Goal: Book appointment/travel/reservation

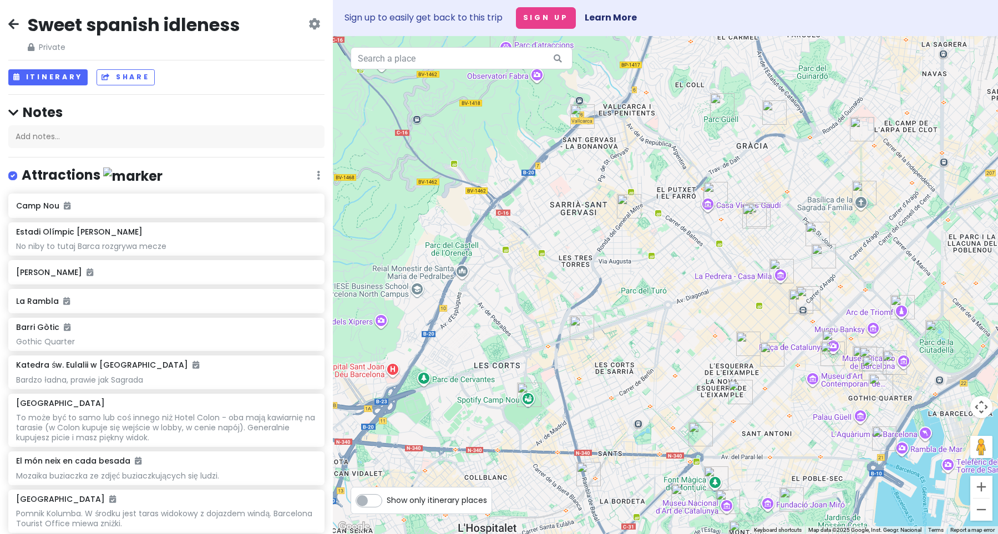
drag, startPoint x: 865, startPoint y: 300, endPoint x: 743, endPoint y: 287, distance: 123.3
click at [737, 281] on div at bounding box center [665, 285] width 665 height 498
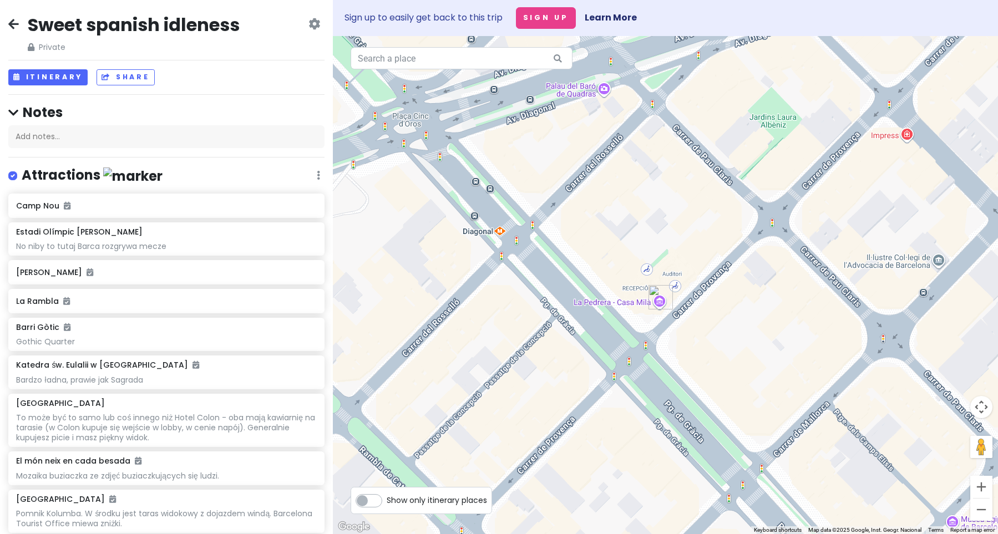
drag, startPoint x: 798, startPoint y: 263, endPoint x: 656, endPoint y: 398, distance: 196.2
click at [656, 398] on div at bounding box center [665, 285] width 665 height 498
click at [661, 298] on img "Casa Milà" at bounding box center [660, 298] width 24 height 24
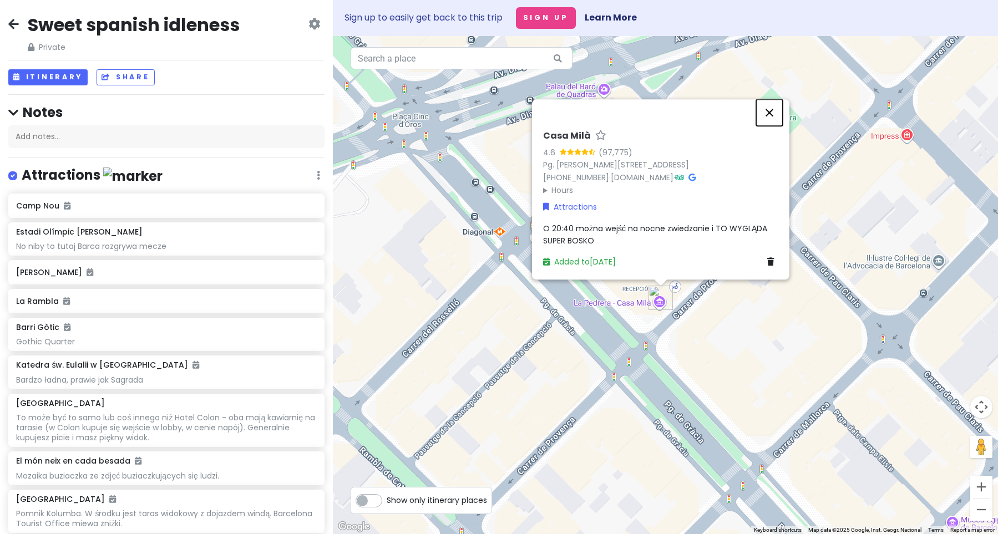
click at [771, 114] on button "Close" at bounding box center [769, 112] width 27 height 27
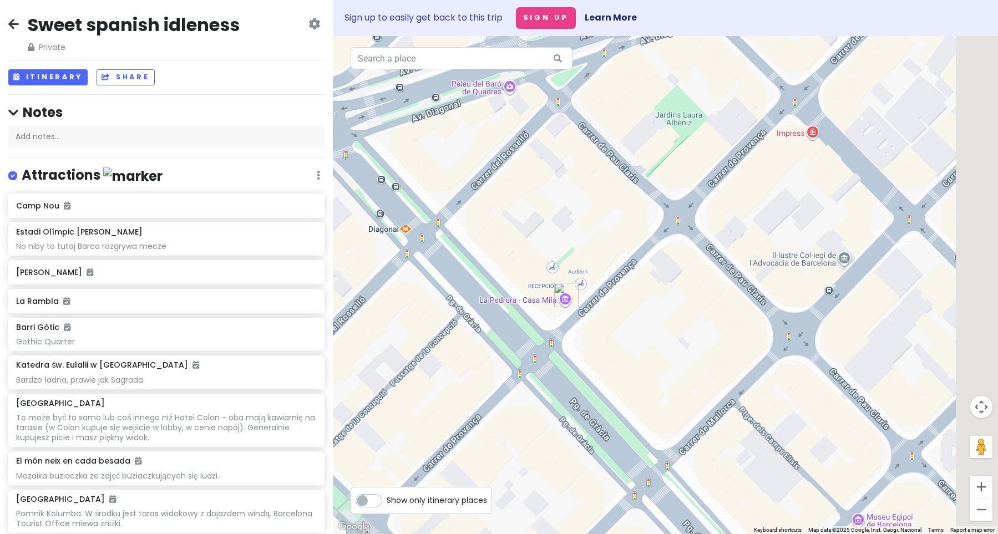
drag, startPoint x: 731, startPoint y: 363, endPoint x: 693, endPoint y: 363, distance: 38.3
click at [693, 363] on div at bounding box center [665, 285] width 665 height 498
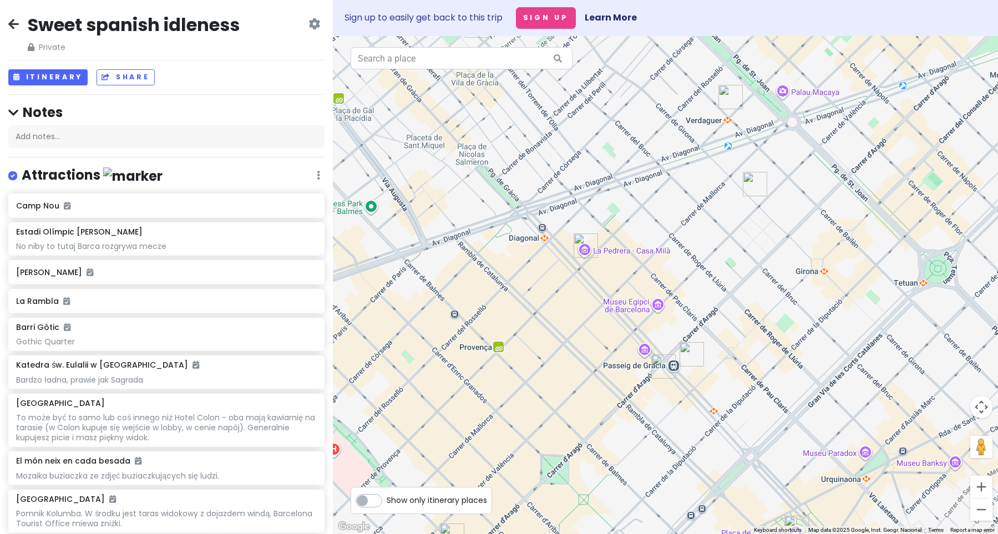
drag, startPoint x: 701, startPoint y: 397, endPoint x: 626, endPoint y: 308, distance: 115.8
click at [626, 308] on div at bounding box center [665, 285] width 665 height 498
drag, startPoint x: 652, startPoint y: 263, endPoint x: 666, endPoint y: 305, distance: 43.9
click at [666, 305] on div at bounding box center [665, 285] width 665 height 498
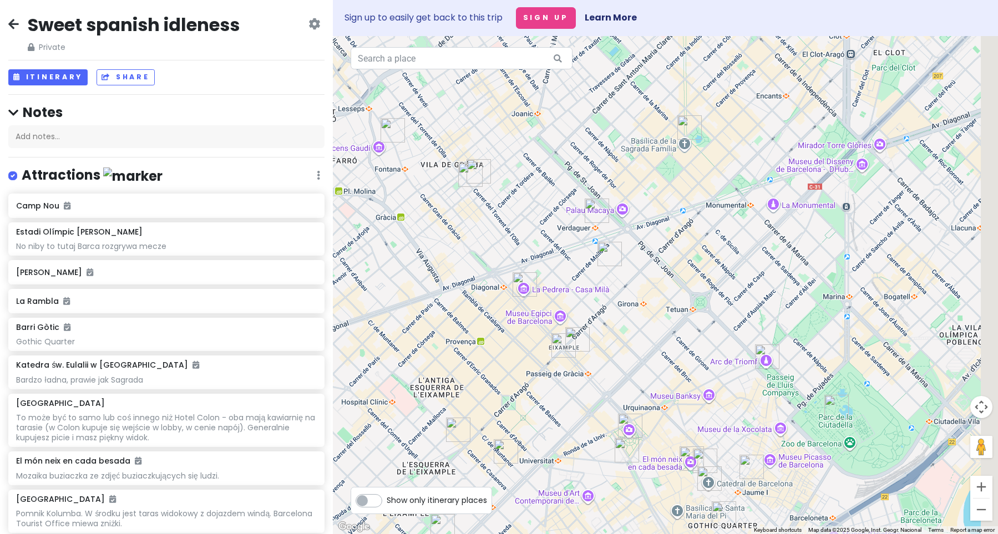
drag, startPoint x: 781, startPoint y: 266, endPoint x: 665, endPoint y: 258, distance: 116.7
click at [665, 258] on div at bounding box center [665, 285] width 665 height 498
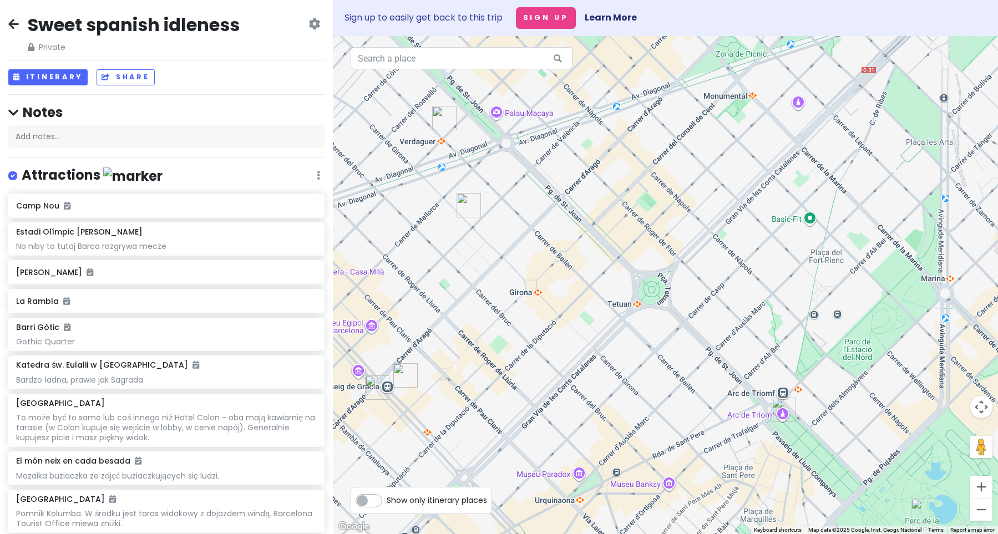
click at [48, 68] on div "Sweet spanish idleness Private Change Dates Make a Copy Delete Trip Go Pro ⚡️ G…" at bounding box center [166, 267] width 333 height 534
click at [50, 84] on button "Itinerary" at bounding box center [47, 77] width 79 height 16
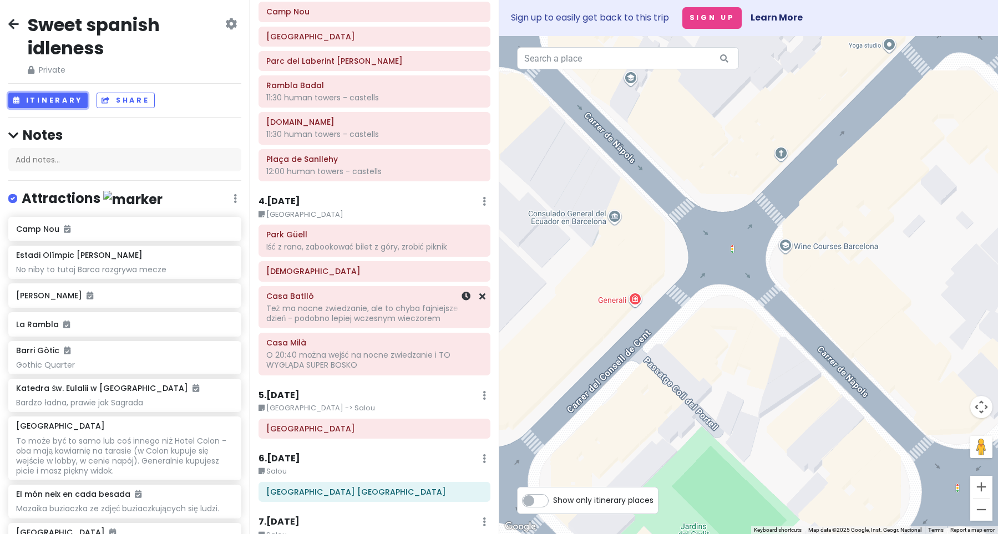
scroll to position [432, 0]
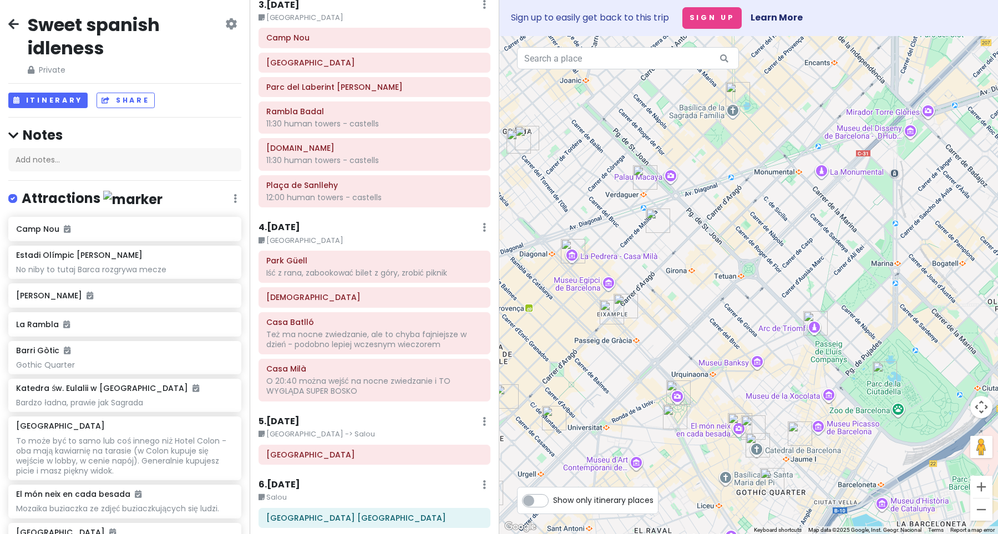
drag, startPoint x: 752, startPoint y: 363, endPoint x: 704, endPoint y: 235, distance: 136.5
click at [704, 235] on div at bounding box center [748, 285] width 499 height 498
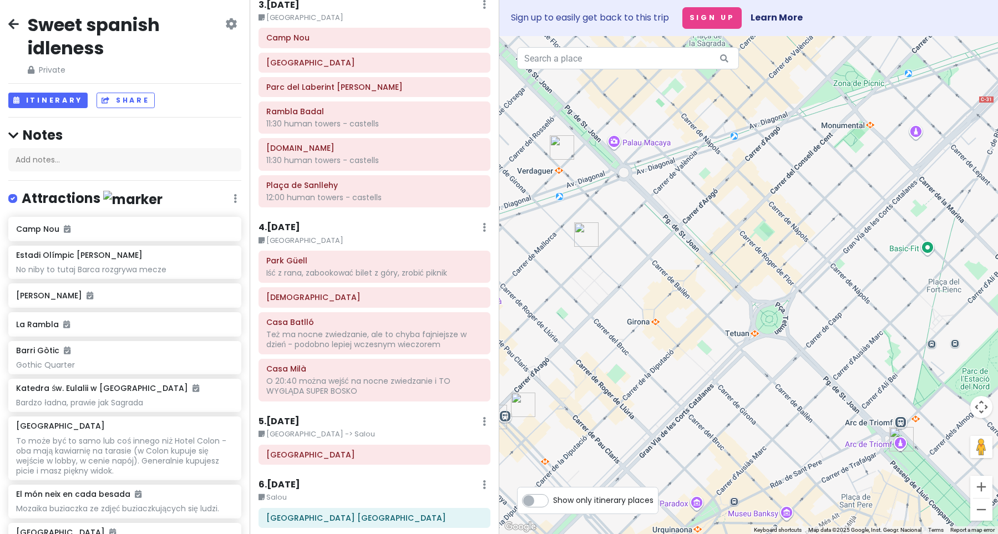
drag, startPoint x: 780, startPoint y: 160, endPoint x: 774, endPoint y: 265, distance: 105.0
click at [774, 265] on div at bounding box center [748, 285] width 499 height 498
click at [582, 237] on img "La Browneria Gluten Free" at bounding box center [586, 234] width 24 height 24
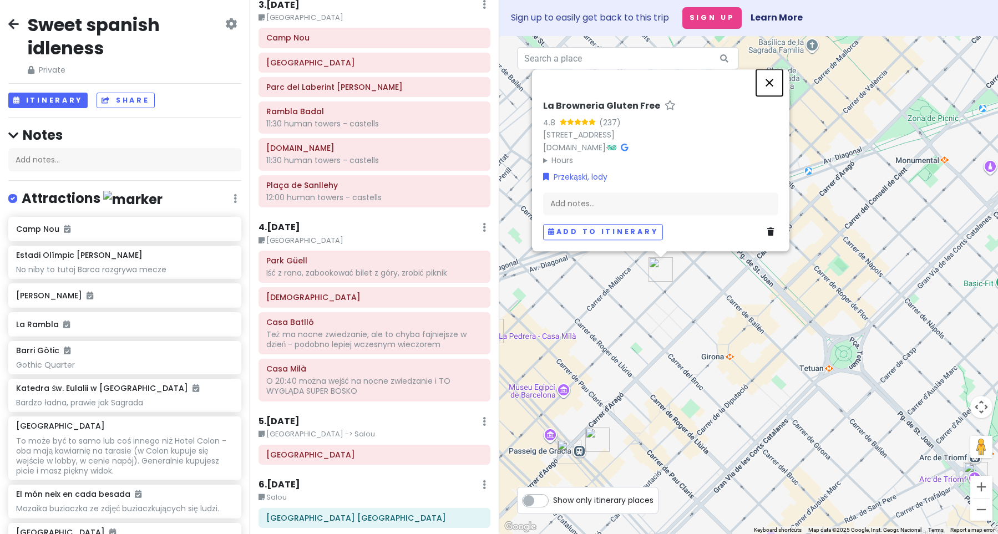
click at [772, 84] on button "Close" at bounding box center [769, 82] width 27 height 27
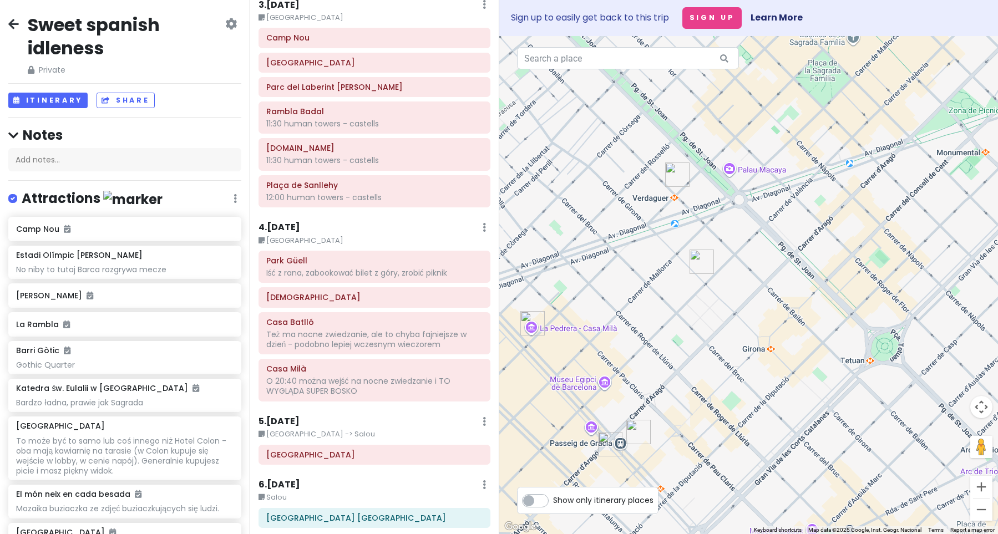
drag, startPoint x: 839, startPoint y: 346, endPoint x: 869, endPoint y: 332, distance: 33.2
click at [872, 334] on div at bounding box center [748, 285] width 499 height 498
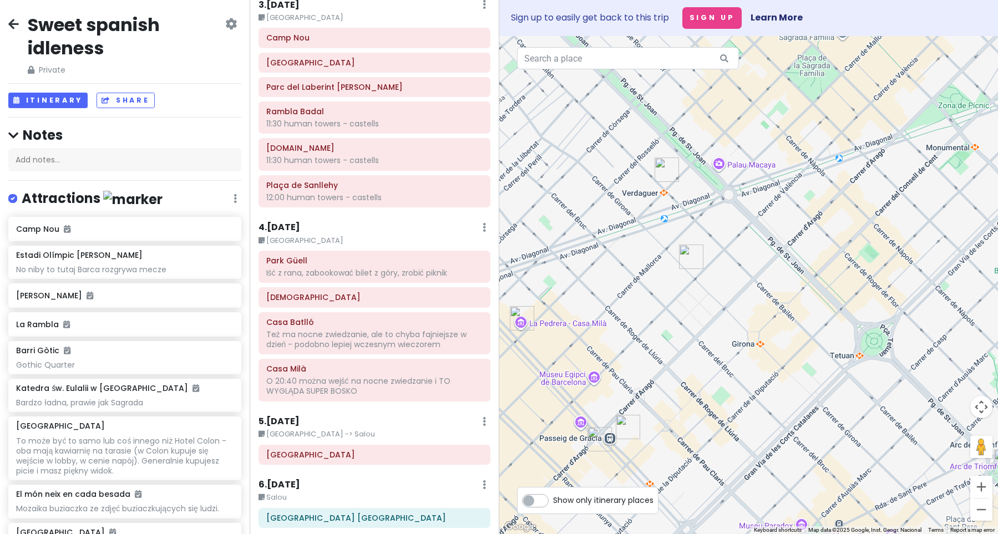
click at [663, 170] on img "ARUKU Sushi Gluten Free" at bounding box center [667, 170] width 24 height 24
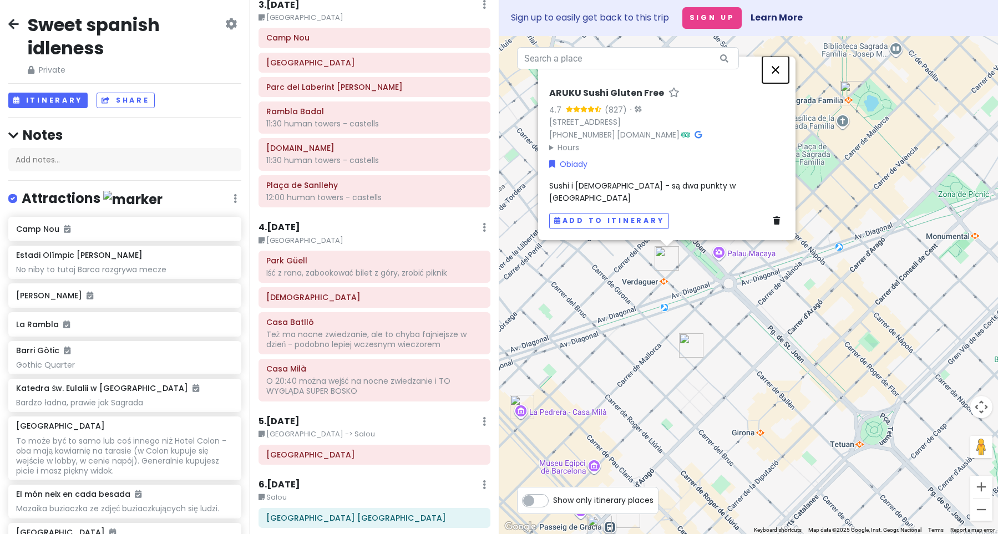
click at [776, 82] on button "Close" at bounding box center [775, 70] width 27 height 27
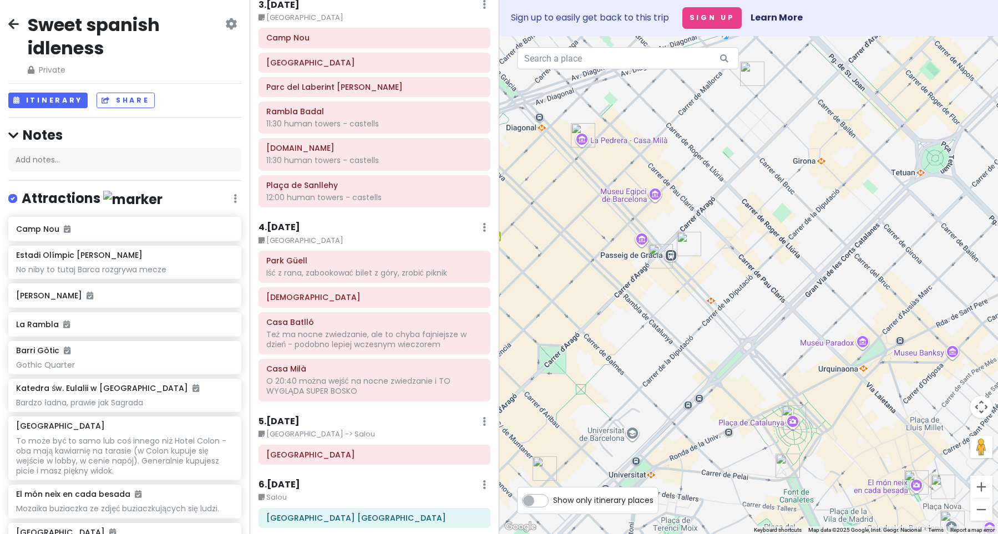
drag, startPoint x: 754, startPoint y: 463, endPoint x: 815, endPoint y: 188, distance: 281.8
click at [815, 188] on div at bounding box center [748, 285] width 499 height 498
click at [689, 243] on img "McDonald's" at bounding box center [689, 244] width 24 height 24
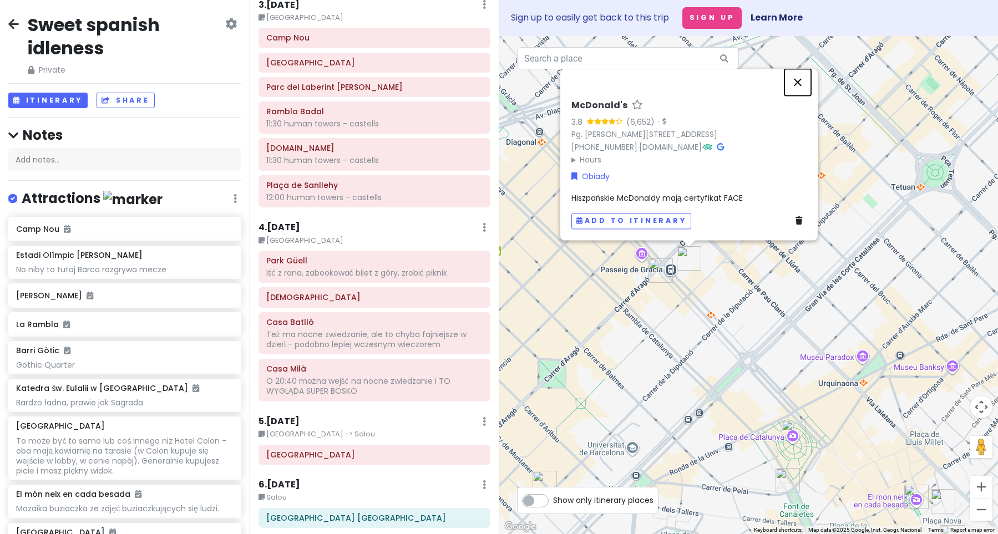
click at [799, 84] on button "Close" at bounding box center [797, 82] width 27 height 27
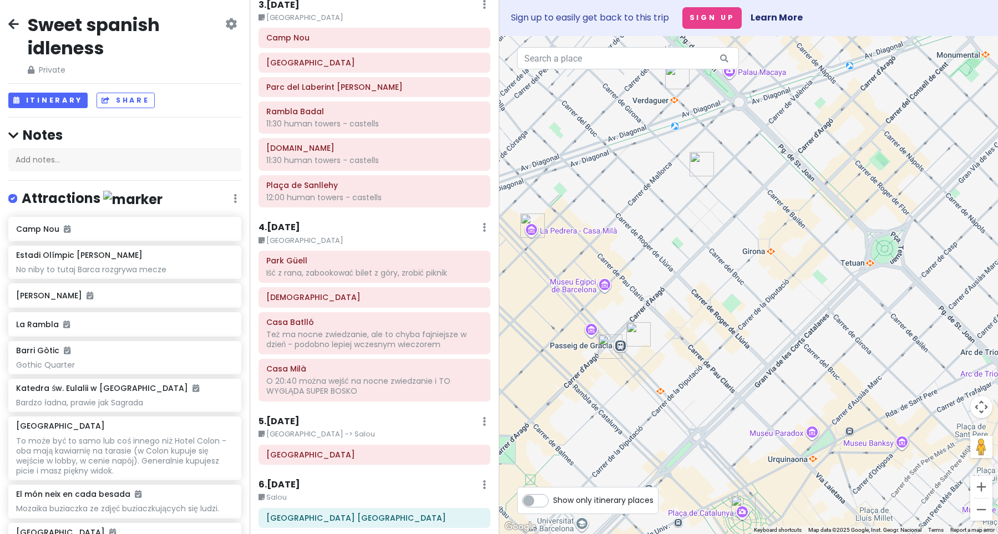
drag, startPoint x: 886, startPoint y: 289, endPoint x: 820, endPoint y: 358, distance: 95.7
click at [833, 363] on div at bounding box center [748, 285] width 499 height 498
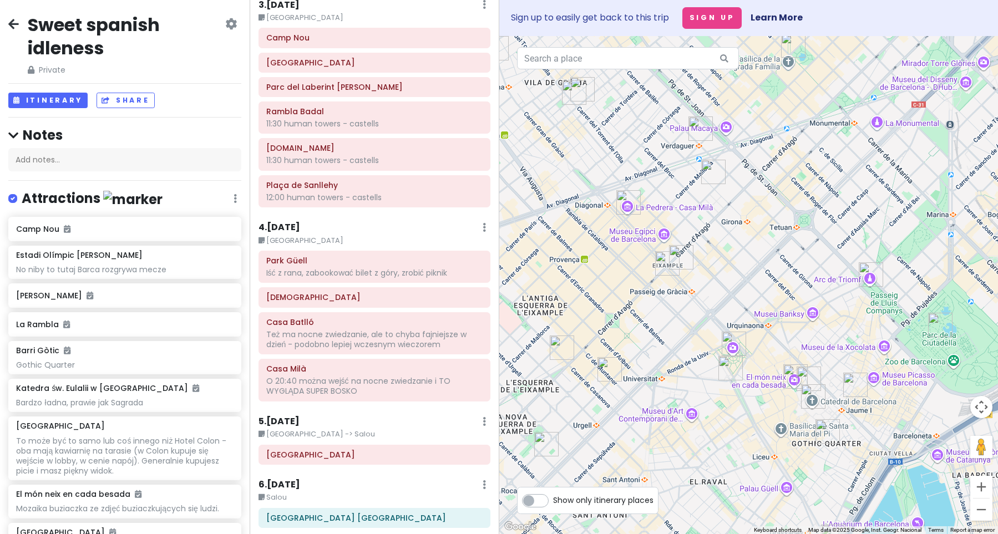
drag, startPoint x: 827, startPoint y: 332, endPoint x: 789, endPoint y: 257, distance: 83.6
click at [789, 257] on div at bounding box center [748, 285] width 499 height 498
click at [561, 351] on img "The fish & chips shop Gluten Free" at bounding box center [562, 348] width 24 height 24
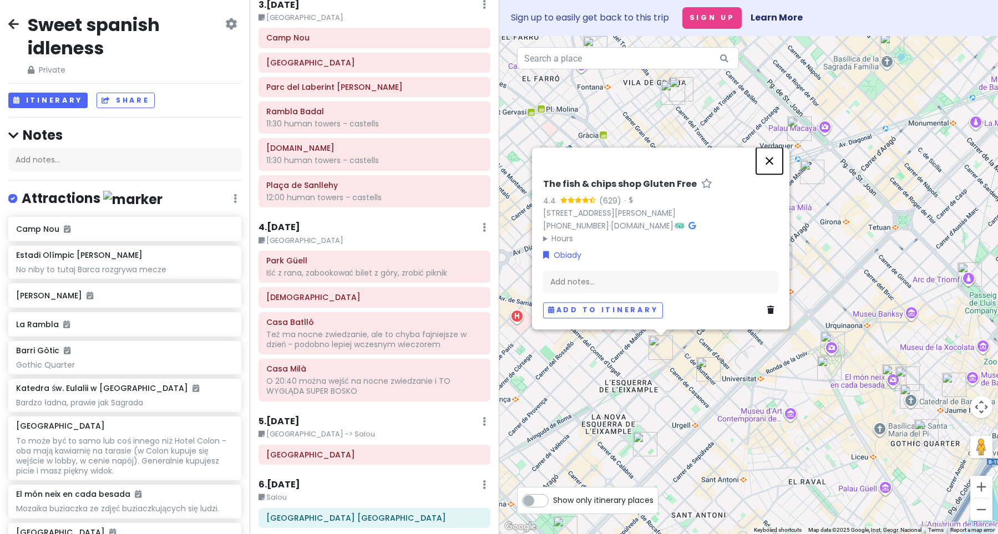
click at [770, 161] on button "Close" at bounding box center [769, 161] width 27 height 27
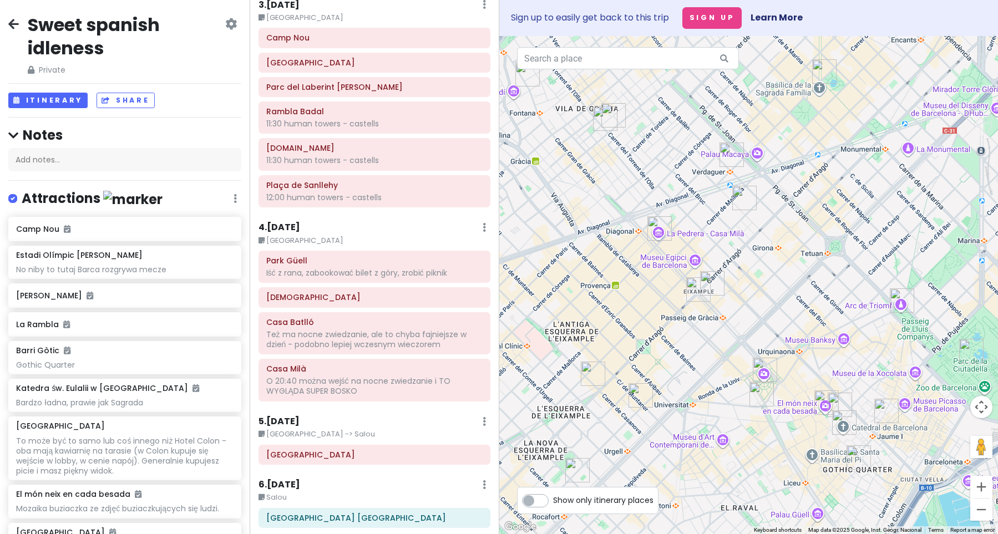
drag, startPoint x: 848, startPoint y: 229, endPoint x: 818, endPoint y: 229, distance: 30.0
click at [818, 229] on div at bounding box center [748, 285] width 499 height 498
click at [638, 396] on img "Gula Sana Gluten Free Lab" at bounding box center [640, 395] width 24 height 24
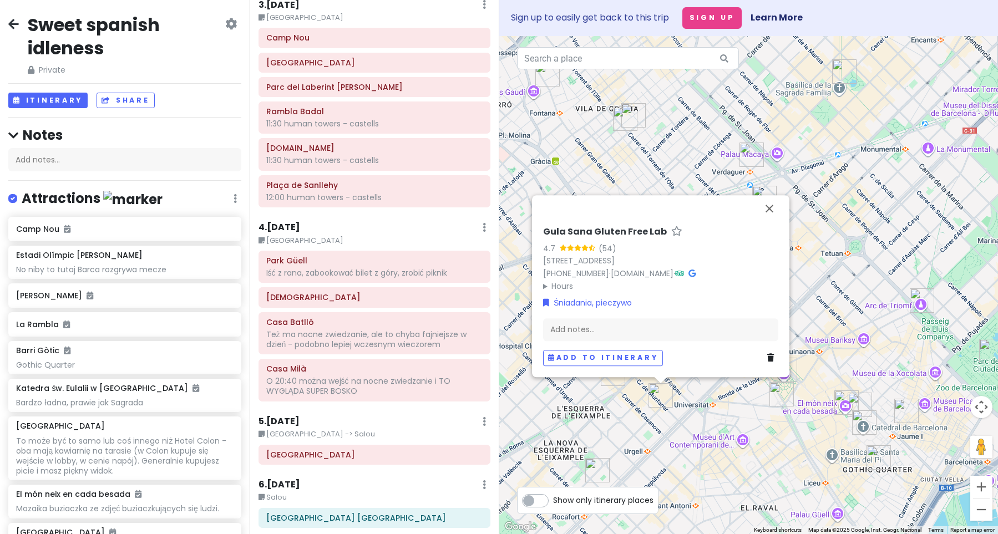
click at [591, 469] on img "La Conscient Obrador Gluten free & Vegà" at bounding box center [597, 470] width 24 height 24
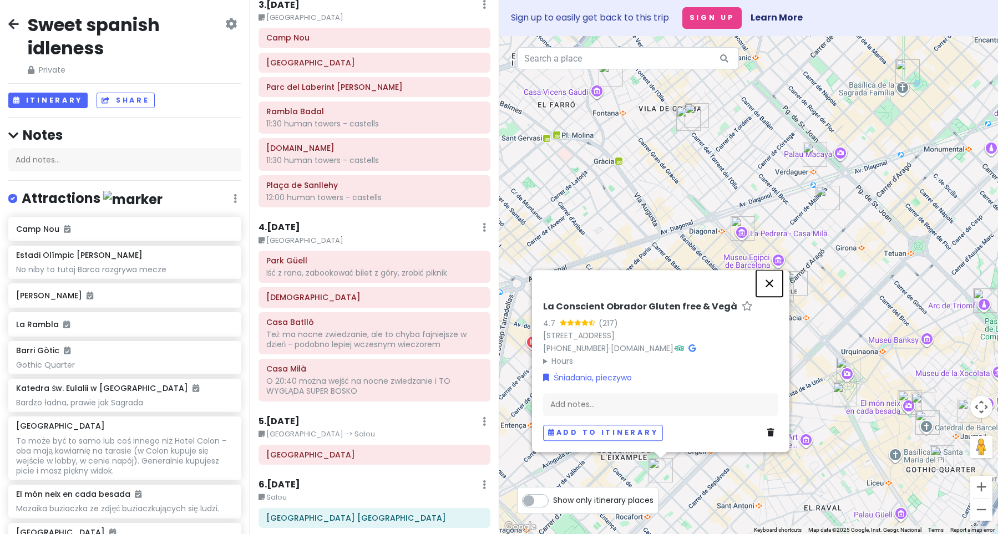
click at [773, 287] on button "Close" at bounding box center [769, 283] width 27 height 27
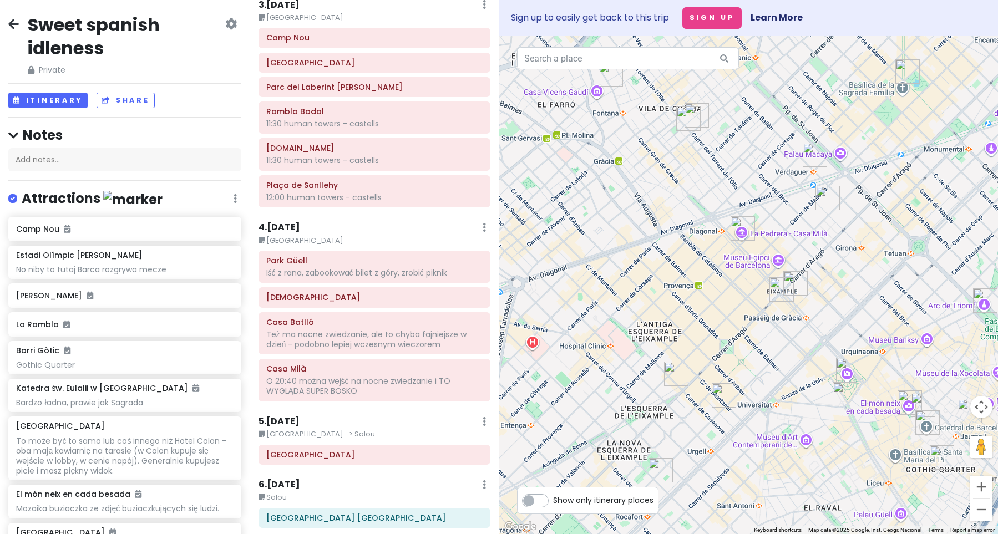
click at [687, 132] on div "To navigate, press the arrow keys." at bounding box center [748, 285] width 499 height 498
click at [694, 110] on img "Glutery" at bounding box center [688, 119] width 24 height 24
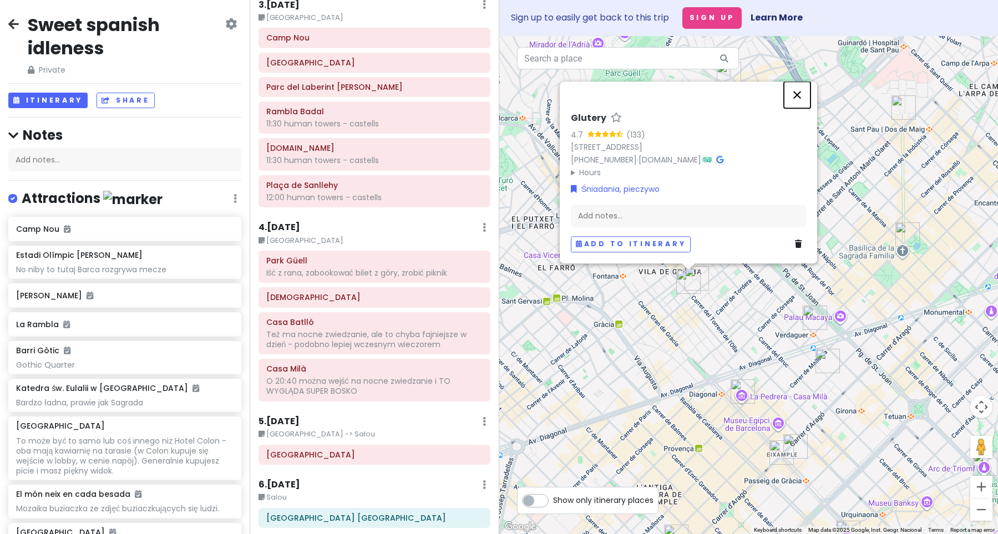
click at [797, 84] on button "Close" at bounding box center [797, 95] width 27 height 27
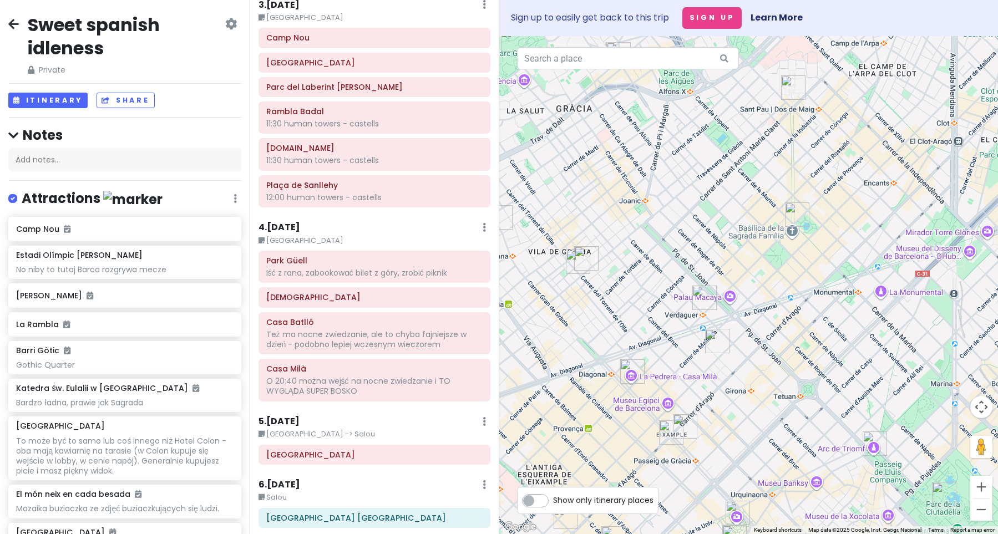
drag, startPoint x: 864, startPoint y: 419, endPoint x: 790, endPoint y: 399, distance: 77.0
click at [790, 399] on div at bounding box center [748, 285] width 499 height 498
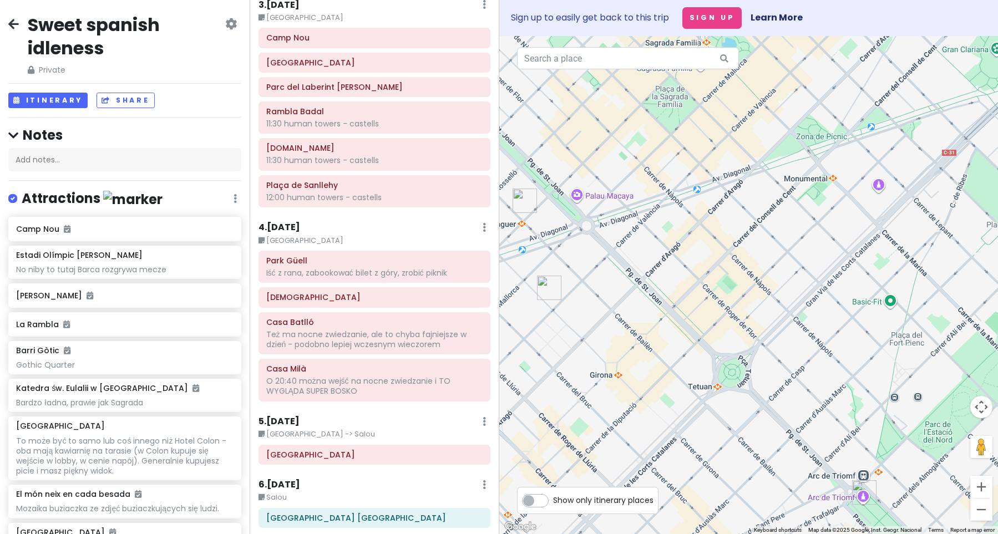
drag, startPoint x: 876, startPoint y: 333, endPoint x: 762, endPoint y: 295, distance: 120.7
click at [762, 295] on div at bounding box center [748, 285] width 499 height 498
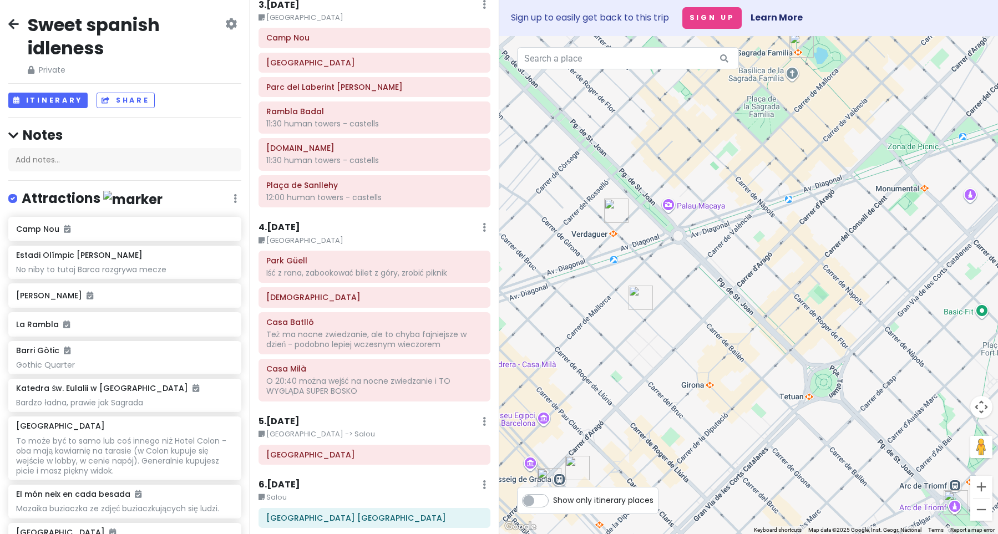
drag, startPoint x: 733, startPoint y: 403, endPoint x: 758, endPoint y: 379, distance: 35.3
click at [758, 379] on div at bounding box center [748, 285] width 499 height 498
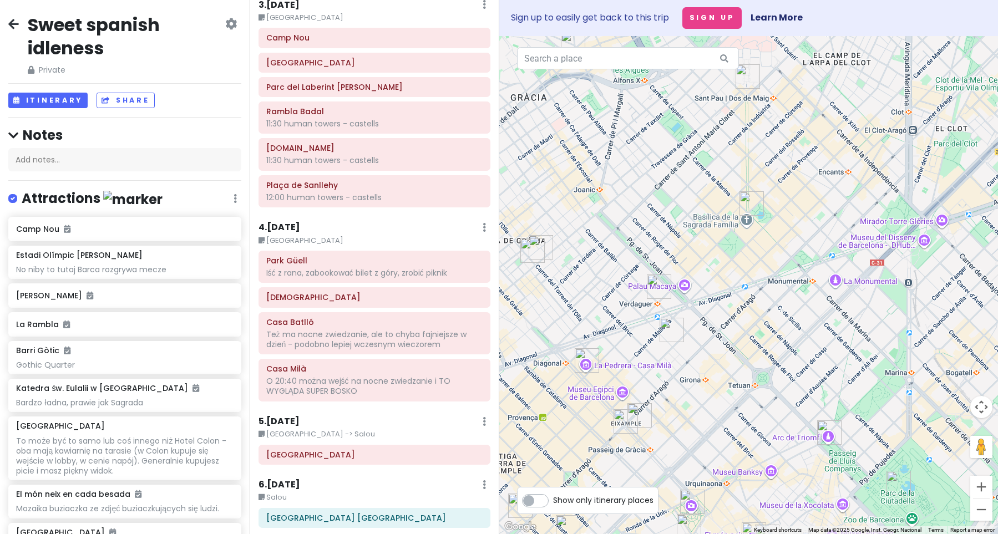
drag, startPoint x: 590, startPoint y: 300, endPoint x: 671, endPoint y: 364, distance: 103.8
click at [671, 364] on div at bounding box center [748, 285] width 499 height 498
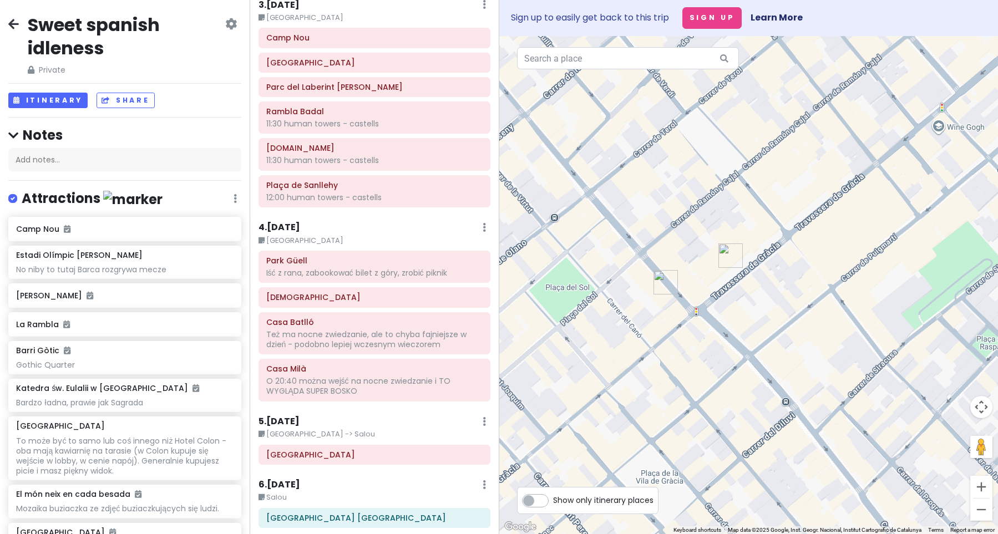
drag, startPoint x: 617, startPoint y: 336, endPoint x: 816, endPoint y: 388, distance: 205.5
click at [816, 388] on div at bounding box center [748, 285] width 499 height 498
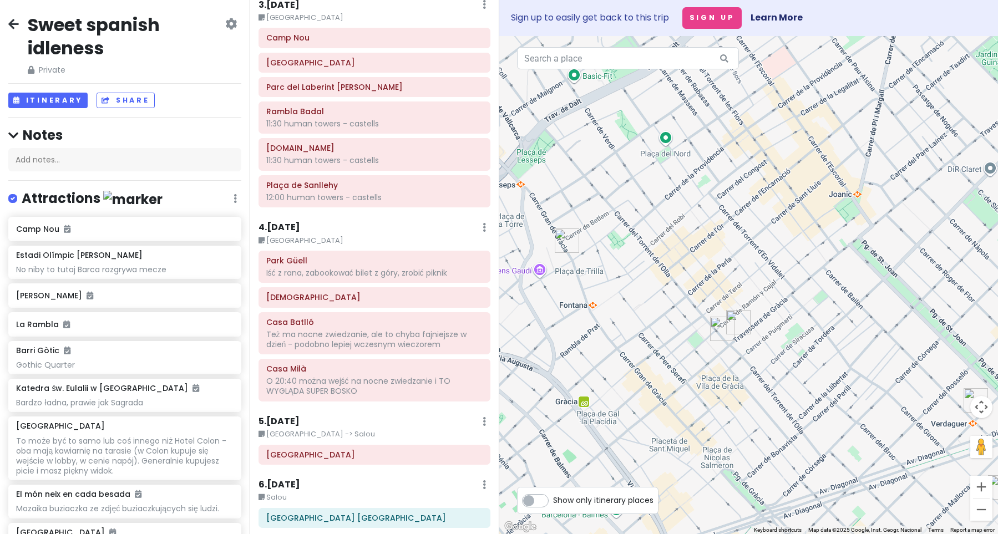
click at [734, 321] on img "Gluten Tag! Obrador sense gluten" at bounding box center [738, 322] width 24 height 24
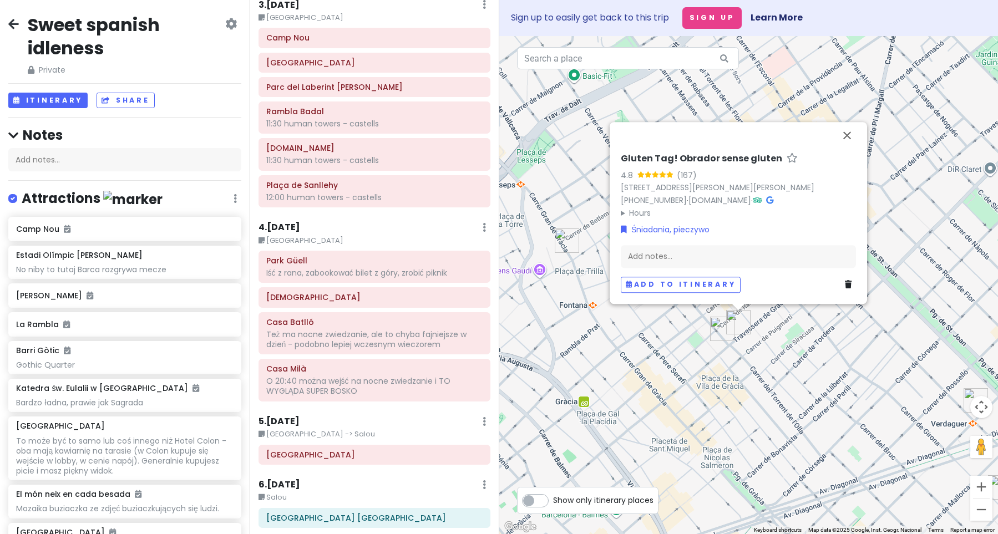
click at [721, 329] on img "Glutery" at bounding box center [722, 329] width 24 height 24
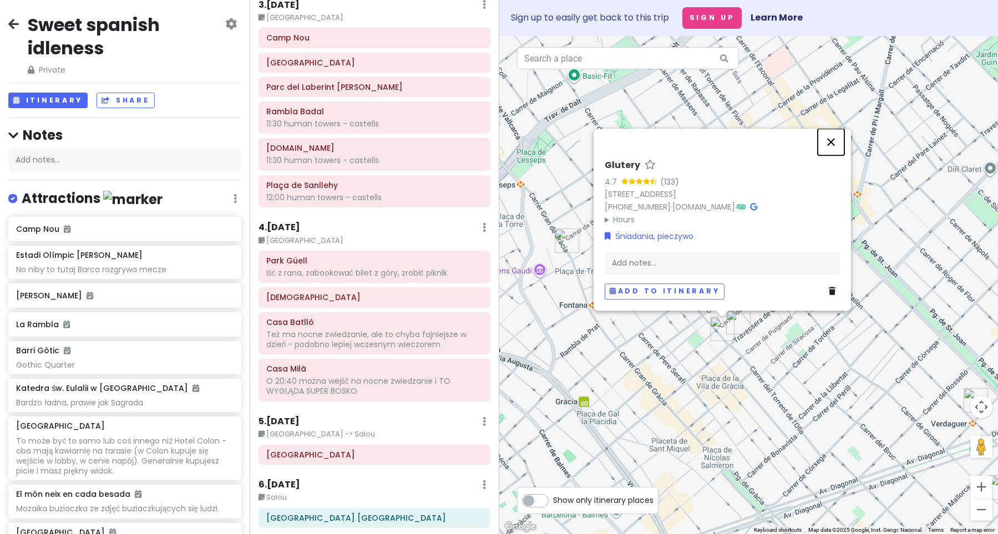
click at [830, 129] on button "Close" at bounding box center [831, 142] width 27 height 27
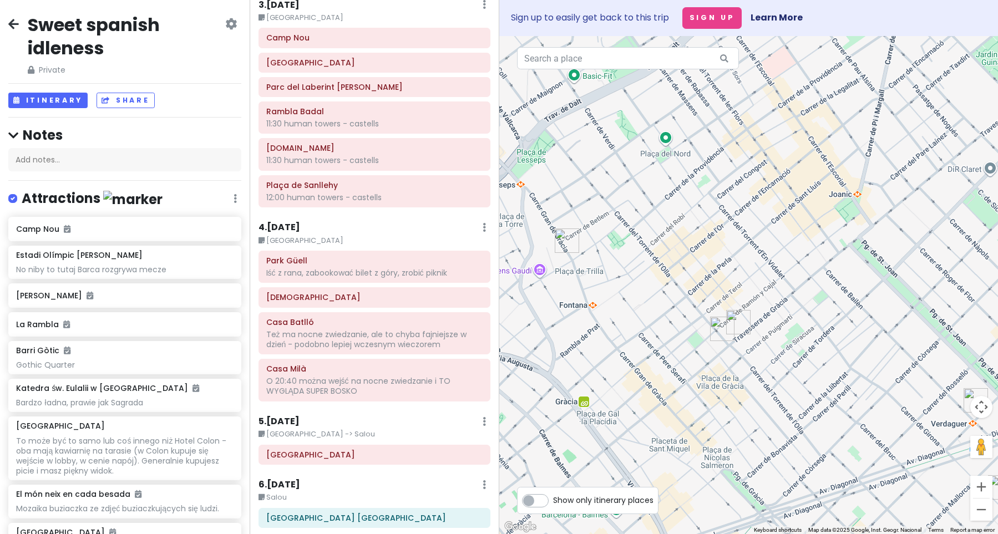
click at [569, 246] on img "La Consciente Obrador sense Gluten + Yoga Shala - Gluten-free & Vegan bakery - …" at bounding box center [567, 241] width 24 height 24
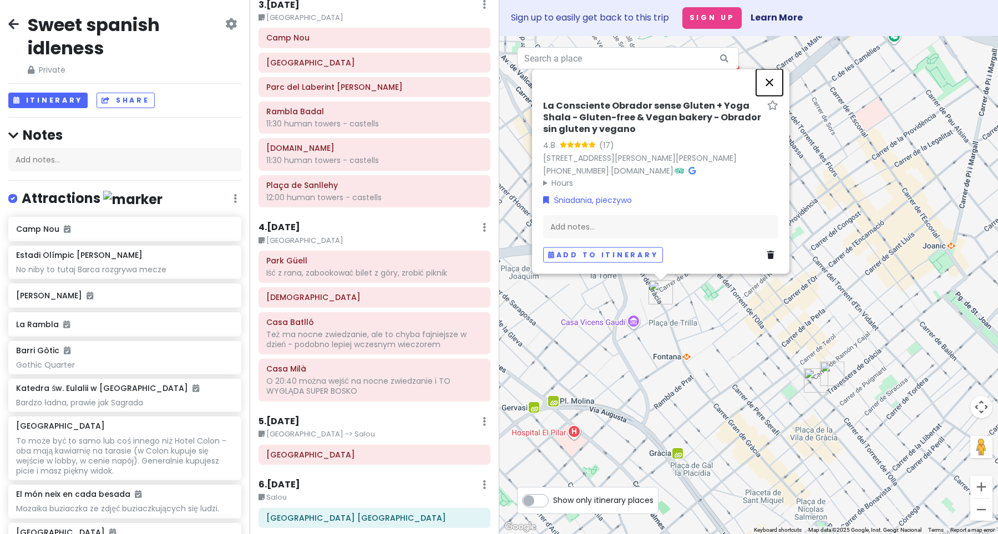
click at [770, 88] on button "Close" at bounding box center [769, 82] width 27 height 27
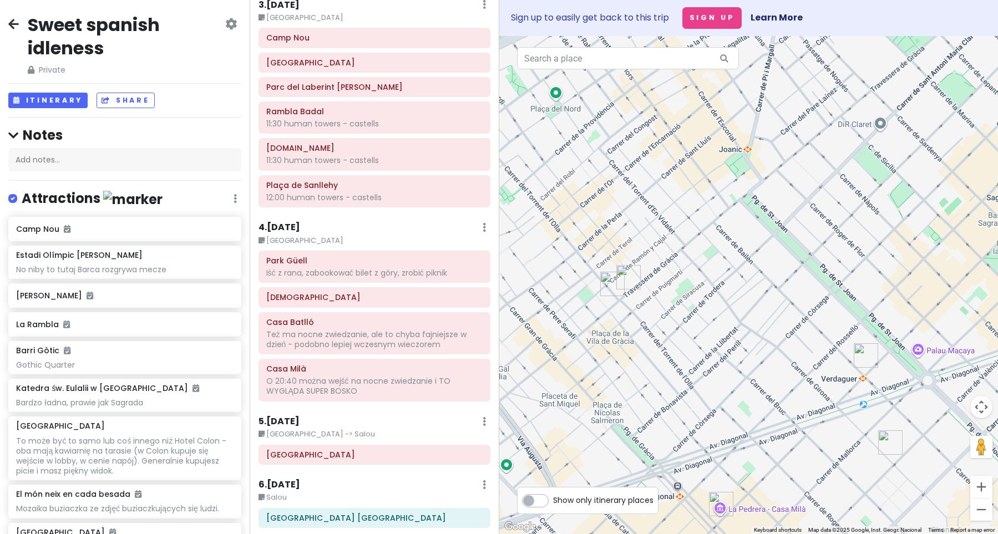
drag, startPoint x: 893, startPoint y: 430, endPoint x: 688, endPoint y: 334, distance: 226.3
click at [688, 334] on div at bounding box center [748, 285] width 499 height 498
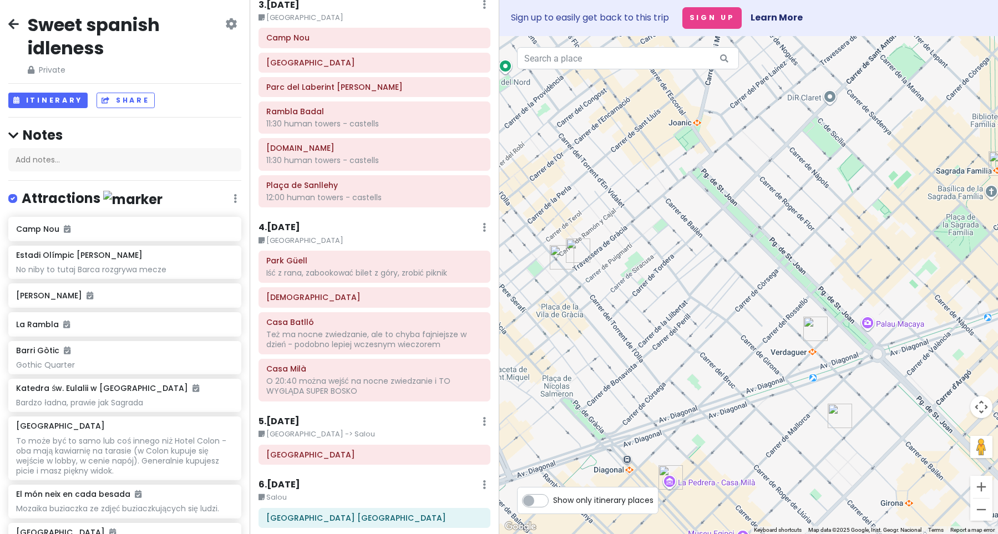
drag, startPoint x: 899, startPoint y: 453, endPoint x: 710, endPoint y: 358, distance: 211.9
click at [710, 358] on div at bounding box center [748, 285] width 499 height 498
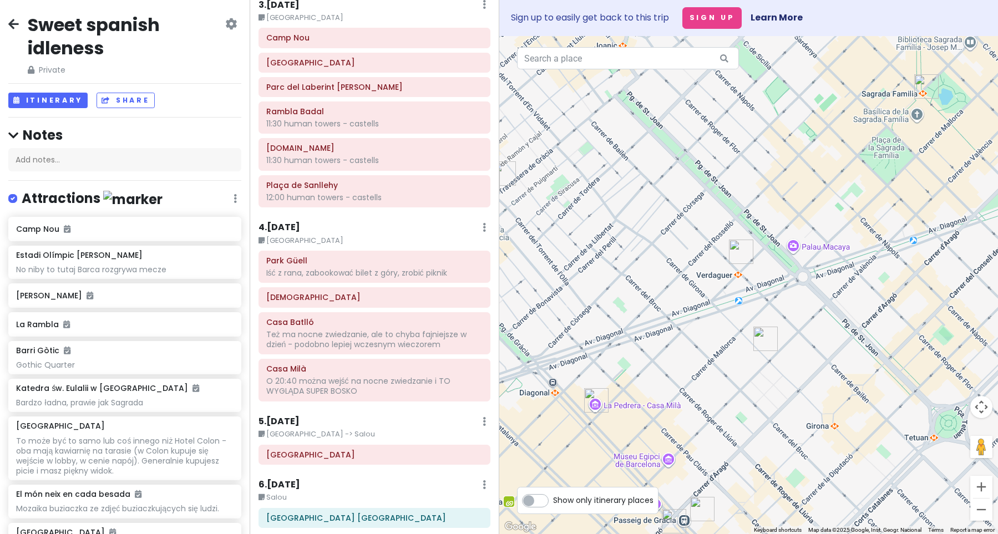
drag, startPoint x: 711, startPoint y: 400, endPoint x: 636, endPoint y: 321, distance: 109.5
click at [636, 321] on div at bounding box center [748, 285] width 499 height 498
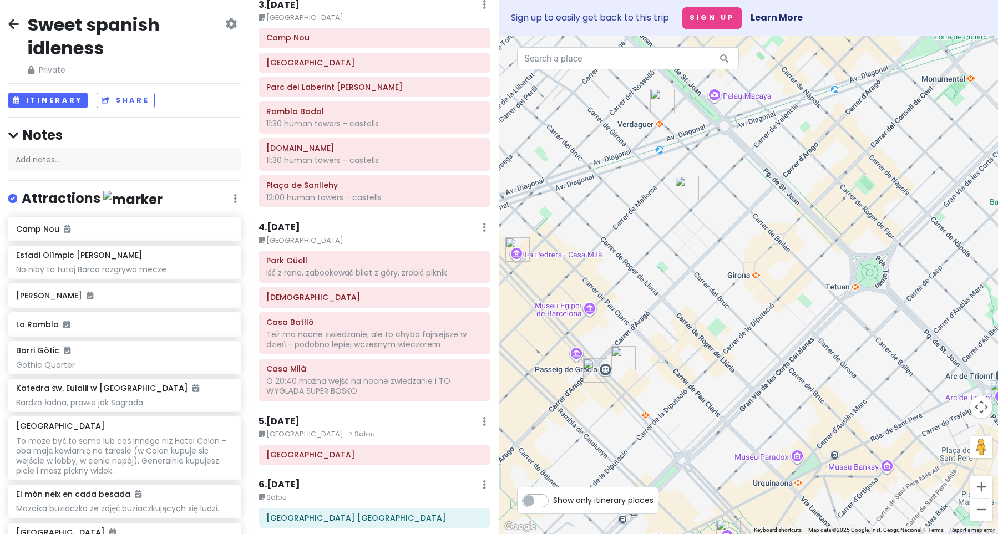
drag, startPoint x: 732, startPoint y: 358, endPoint x: 647, endPoint y: 208, distance: 172.4
click at [647, 208] on div at bounding box center [748, 285] width 499 height 498
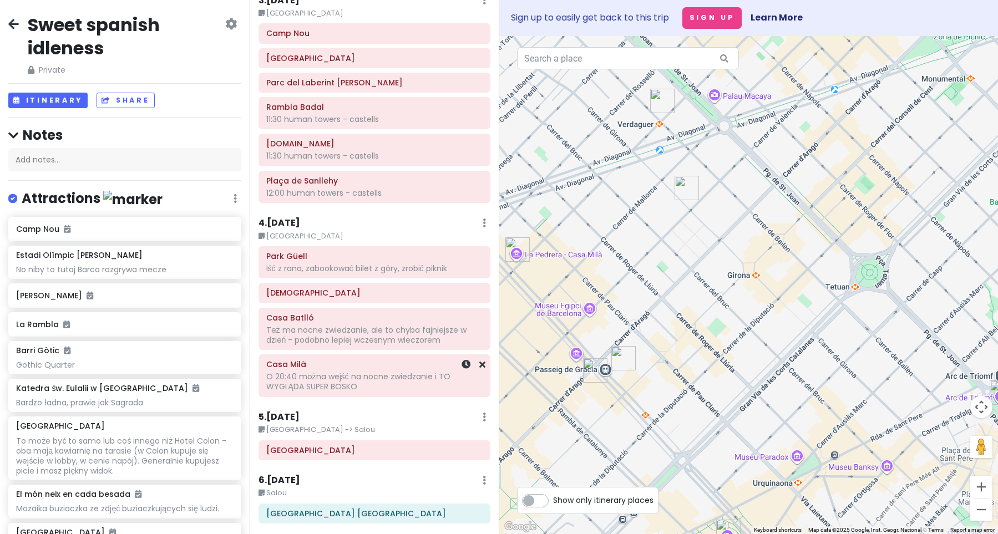
scroll to position [508, 0]
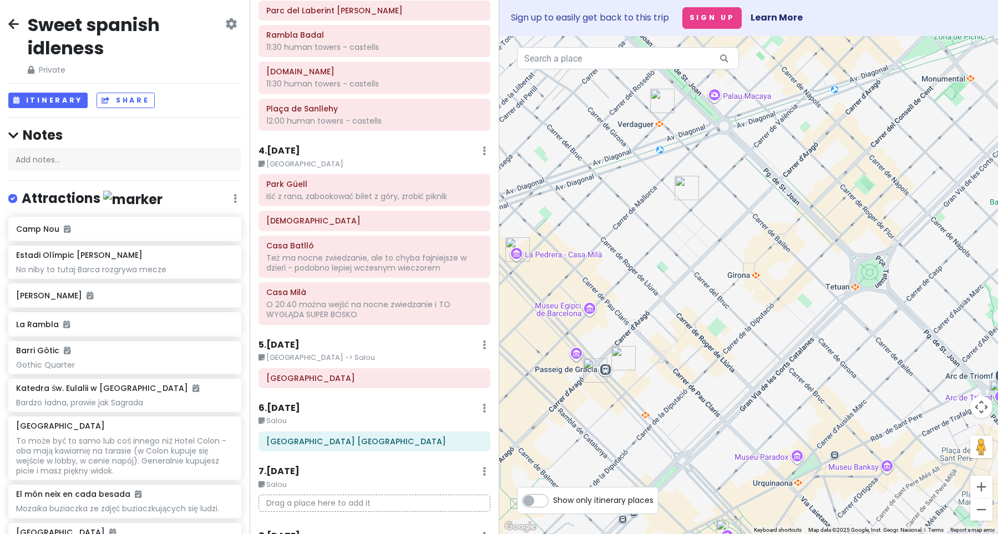
click at [483, 345] on icon at bounding box center [484, 345] width 3 height 9
click at [403, 348] on div "5 . [DATE] Edit Day Notes Delete Day" at bounding box center [374, 347] width 232 height 19
click at [611, 64] on input "text" at bounding box center [628, 58] width 222 height 22
paste input "Pg. [PERSON_NAME][STREET_ADDRESS]"
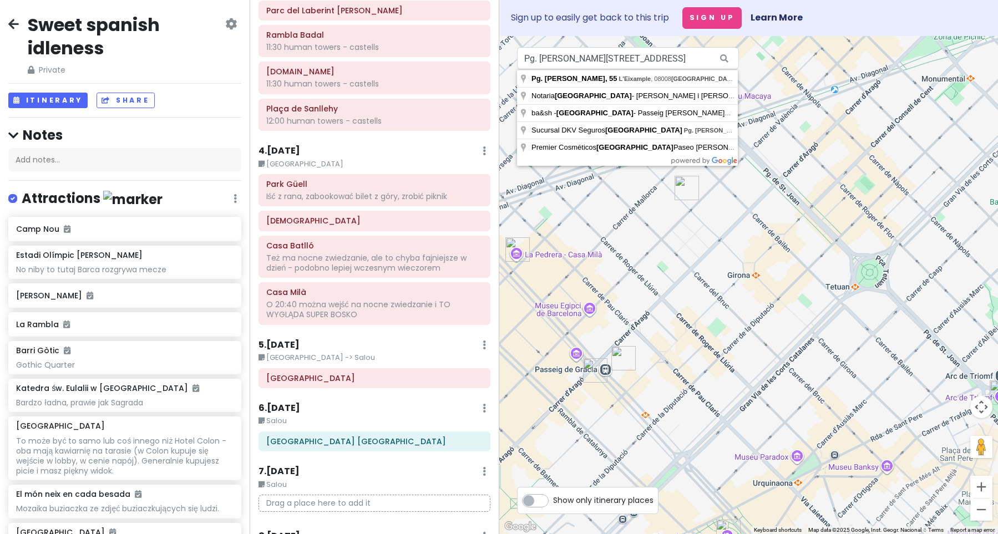
click at [725, 58] on icon at bounding box center [724, 58] width 25 height 23
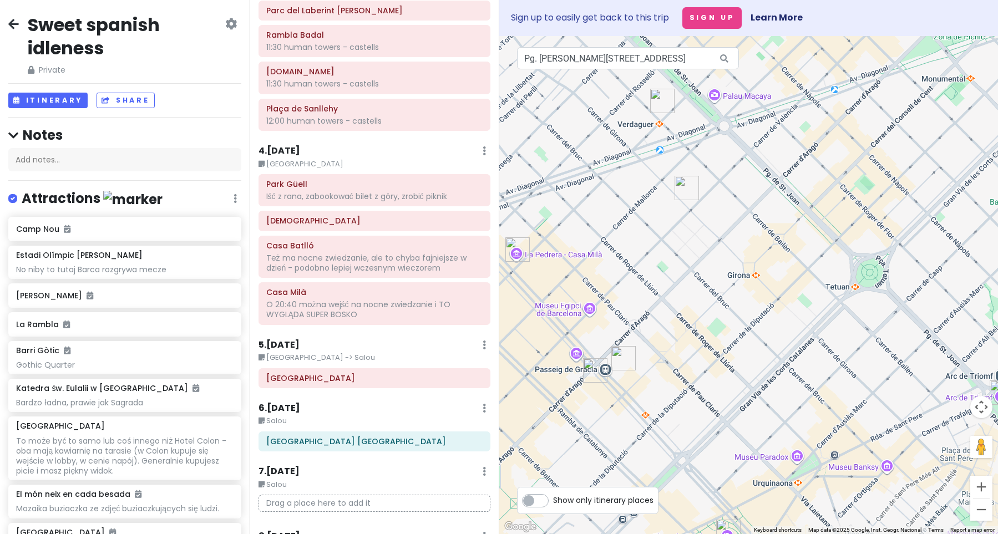
click at [724, 60] on icon at bounding box center [724, 58] width 25 height 23
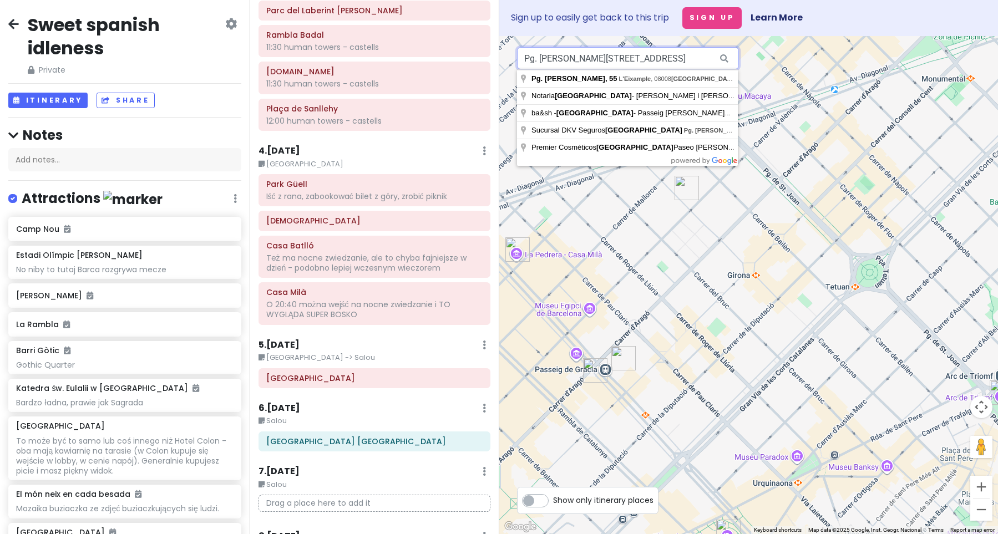
drag, startPoint x: 678, startPoint y: 55, endPoint x: 749, endPoint y: 58, distance: 71.1
click at [739, 58] on input "Pg. [PERSON_NAME][STREET_ADDRESS]" at bounding box center [628, 58] width 222 height 22
type input "Pg. [PERSON_NAME][STREET_ADDRESS]"
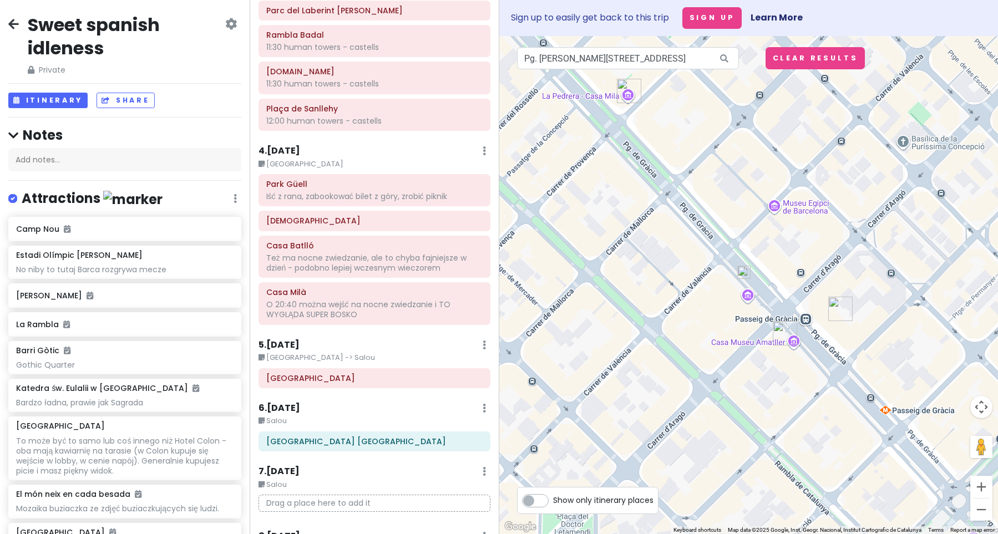
click at [743, 273] on img at bounding box center [743, 272] width 13 height 13
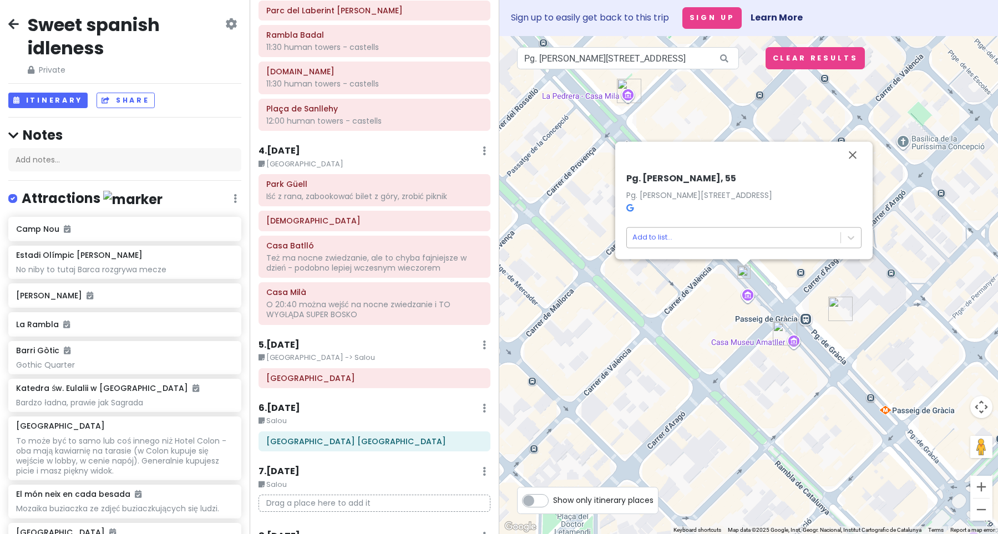
click at [726, 237] on body "Sweet spanish idleness Private Change Dates Make a Copy Delete Trip Go Pro ⚡️ G…" at bounding box center [499, 267] width 998 height 534
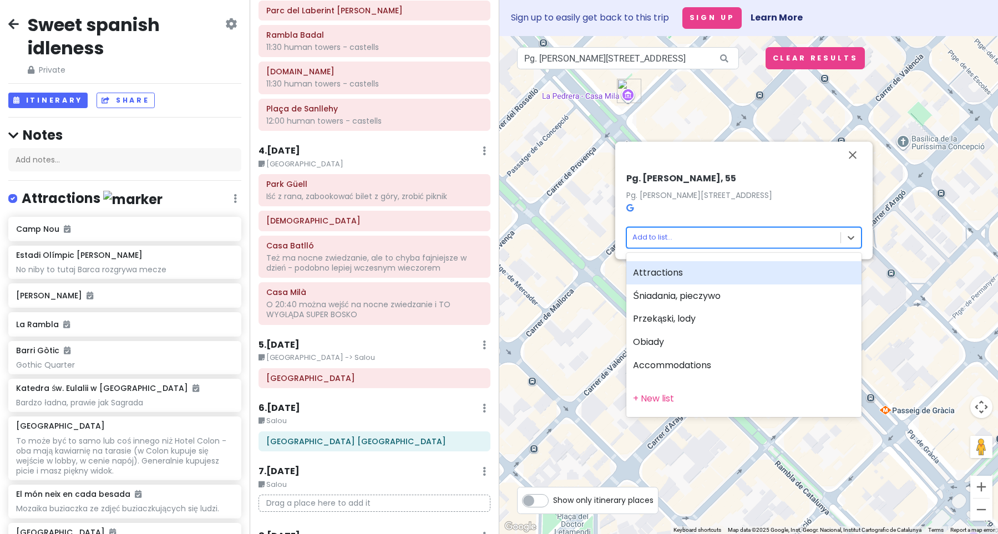
scroll to position [508, 0]
click at [661, 272] on div "Attractions" at bounding box center [743, 272] width 235 height 23
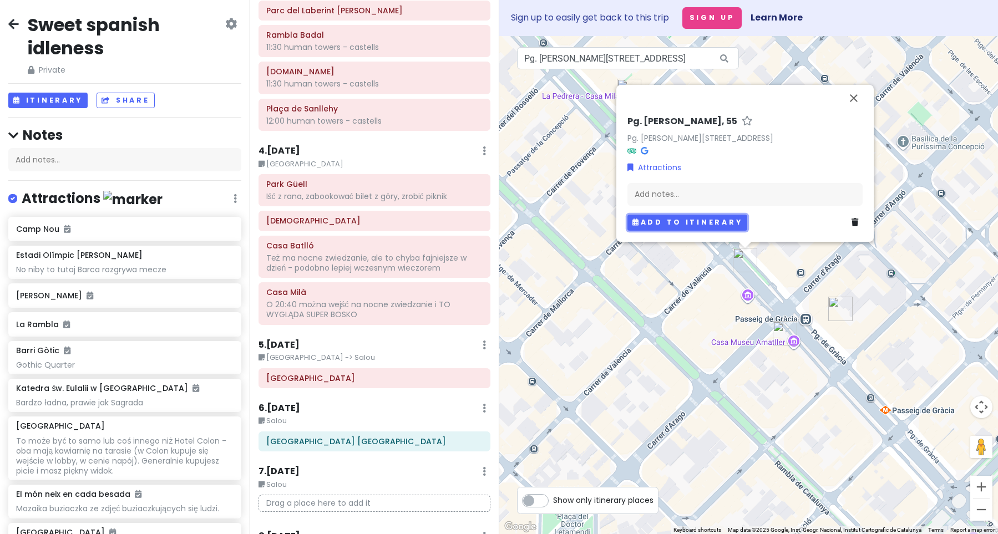
click at [700, 225] on button "Add to itinerary" at bounding box center [687, 223] width 120 height 16
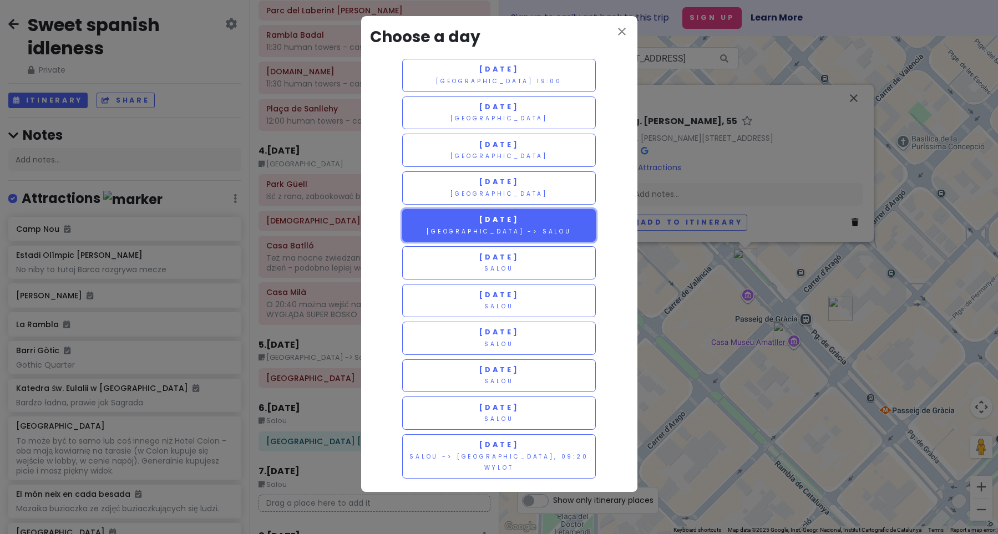
click at [535, 233] on small "[GEOGRAPHIC_DATA] -> Salou" at bounding box center [499, 231] width 145 height 8
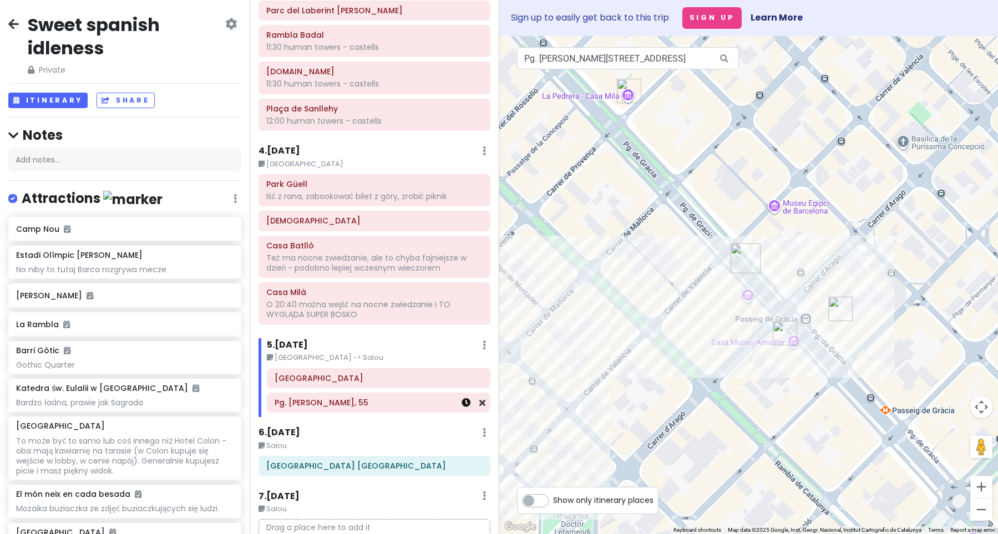
click at [467, 406] on icon at bounding box center [466, 402] width 9 height 9
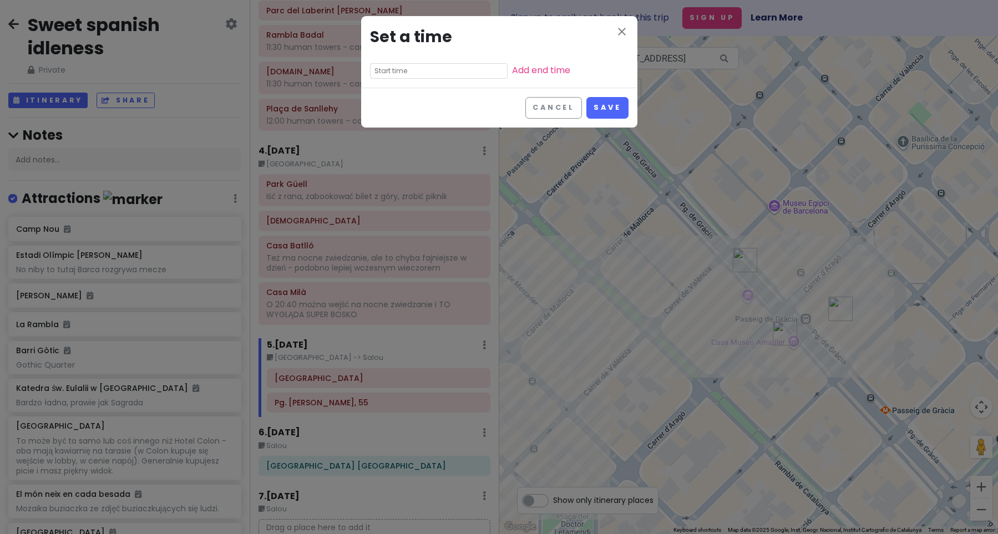
click at [457, 70] on input "text" at bounding box center [439, 71] width 138 height 16
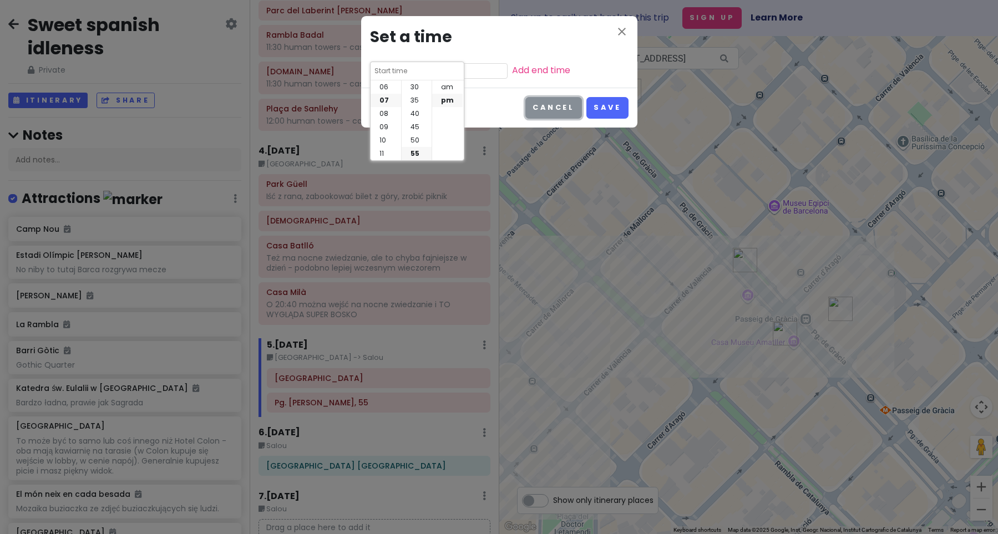
click at [539, 113] on button "Cancel" at bounding box center [553, 108] width 57 height 22
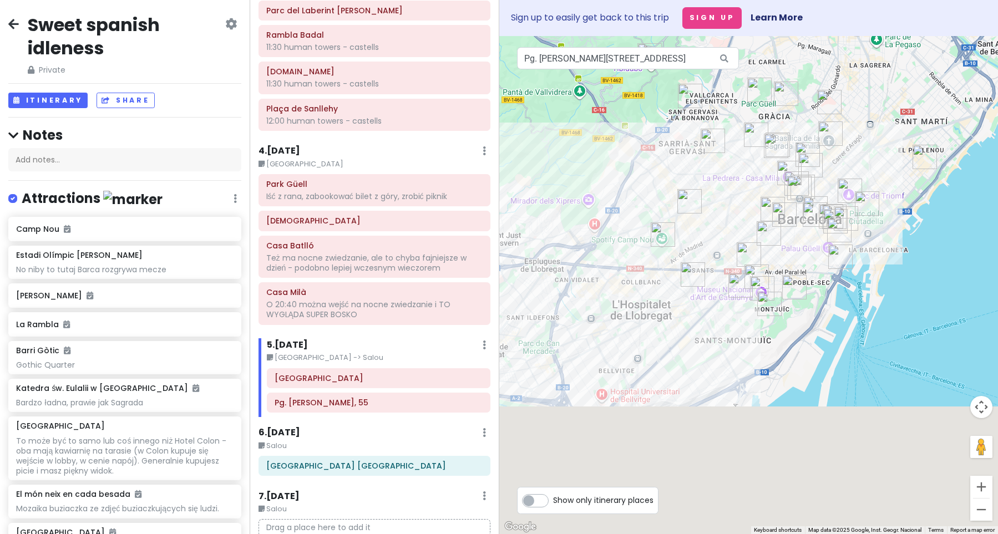
drag, startPoint x: 645, startPoint y: 321, endPoint x: 820, endPoint y: 122, distance: 265.3
click at [829, 79] on div at bounding box center [748, 285] width 499 height 498
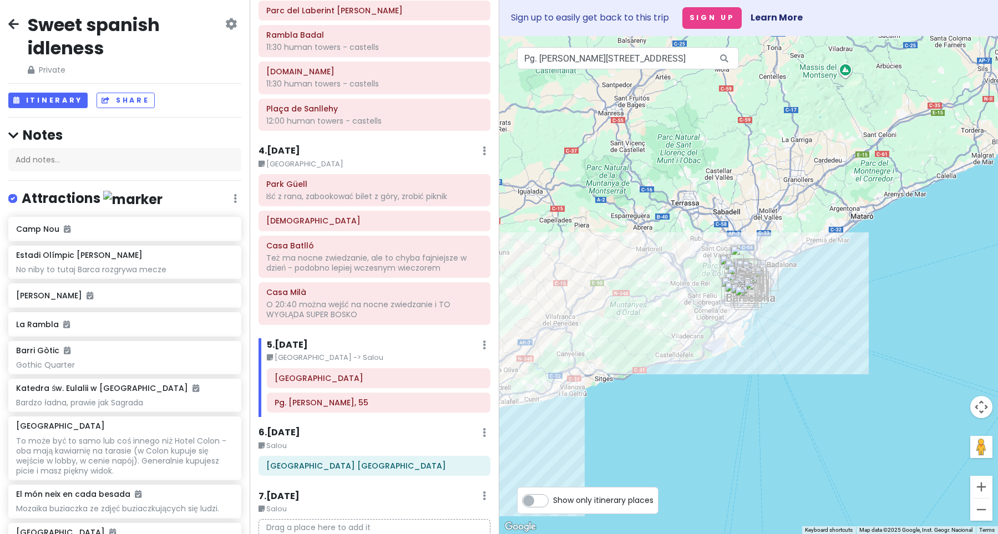
drag, startPoint x: 562, startPoint y: 352, endPoint x: 638, endPoint y: 353, distance: 76.6
click at [637, 366] on div at bounding box center [748, 285] width 499 height 498
